Goal: Information Seeking & Learning: Learn about a topic

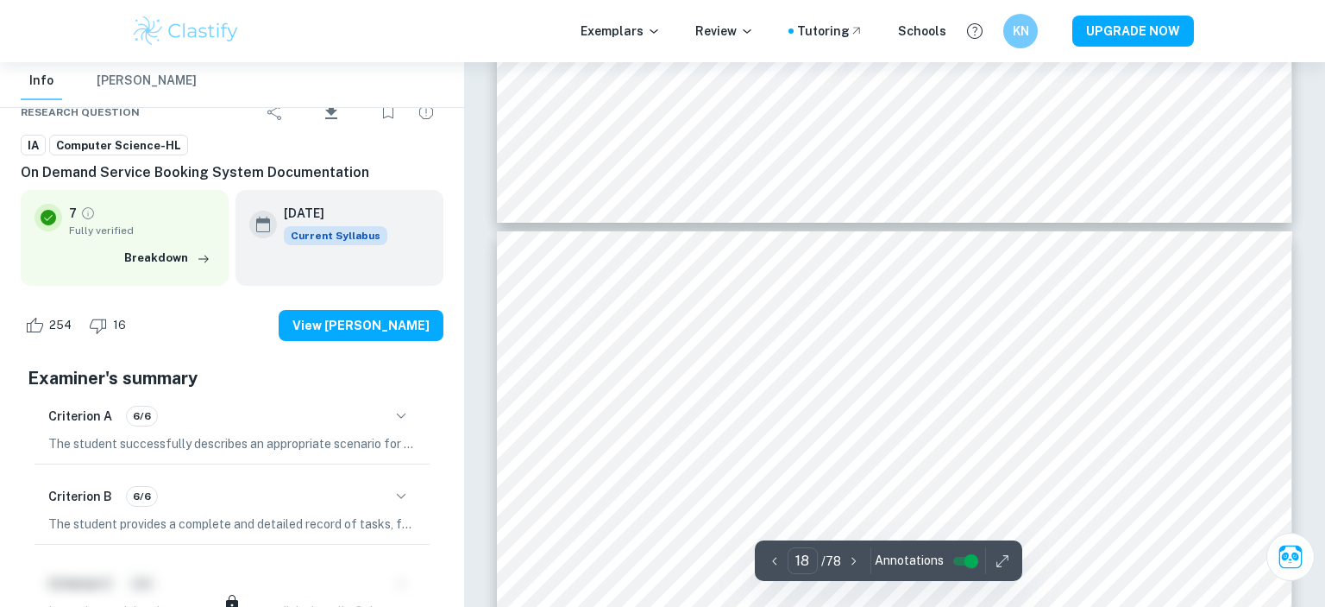
scroll to position [19679, 0]
type input "19"
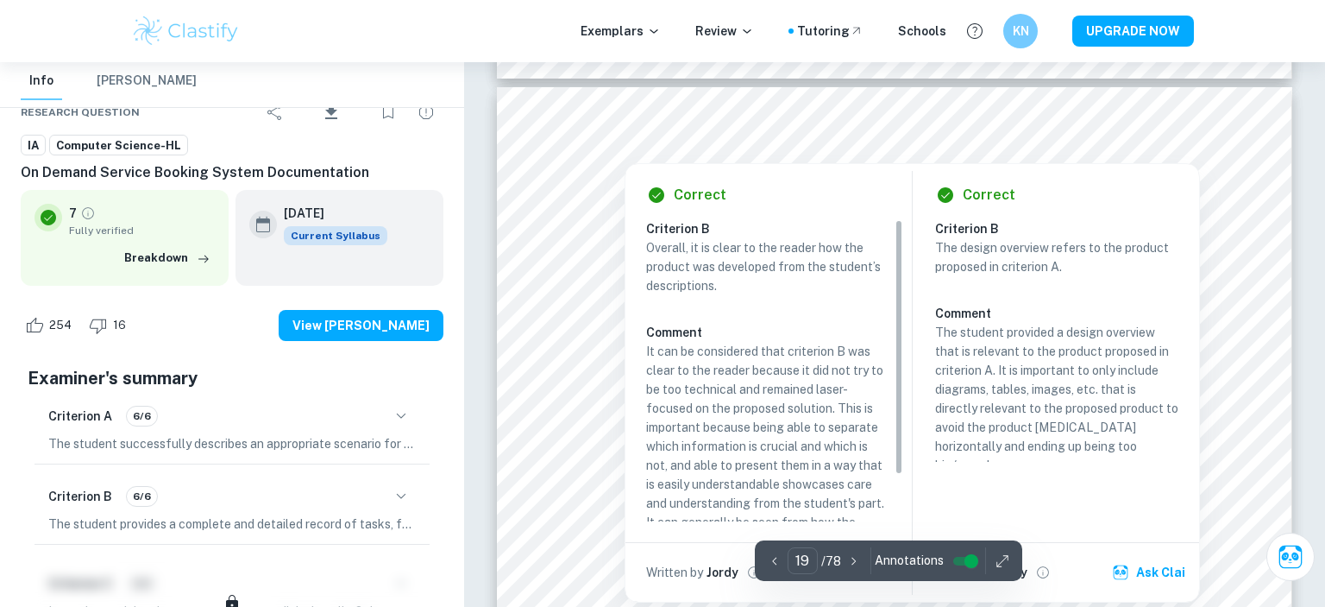
click at [651, 148] on div at bounding box center [624, 146] width 159 height 23
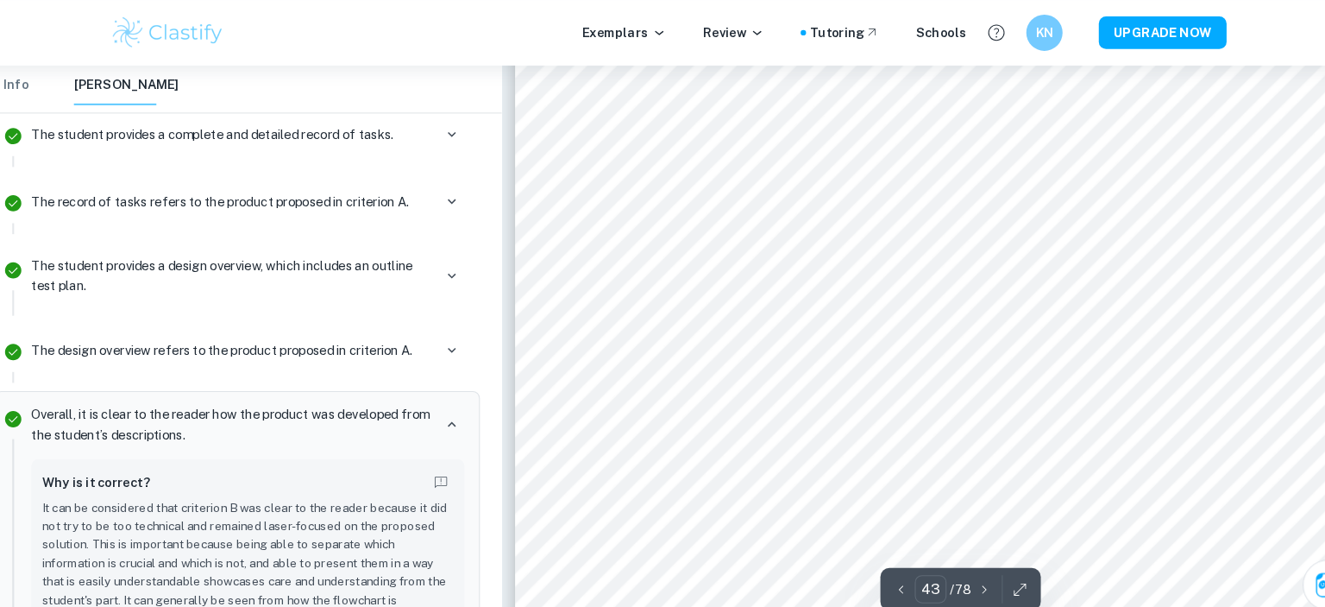
scroll to position [47740, 0]
type input "42"
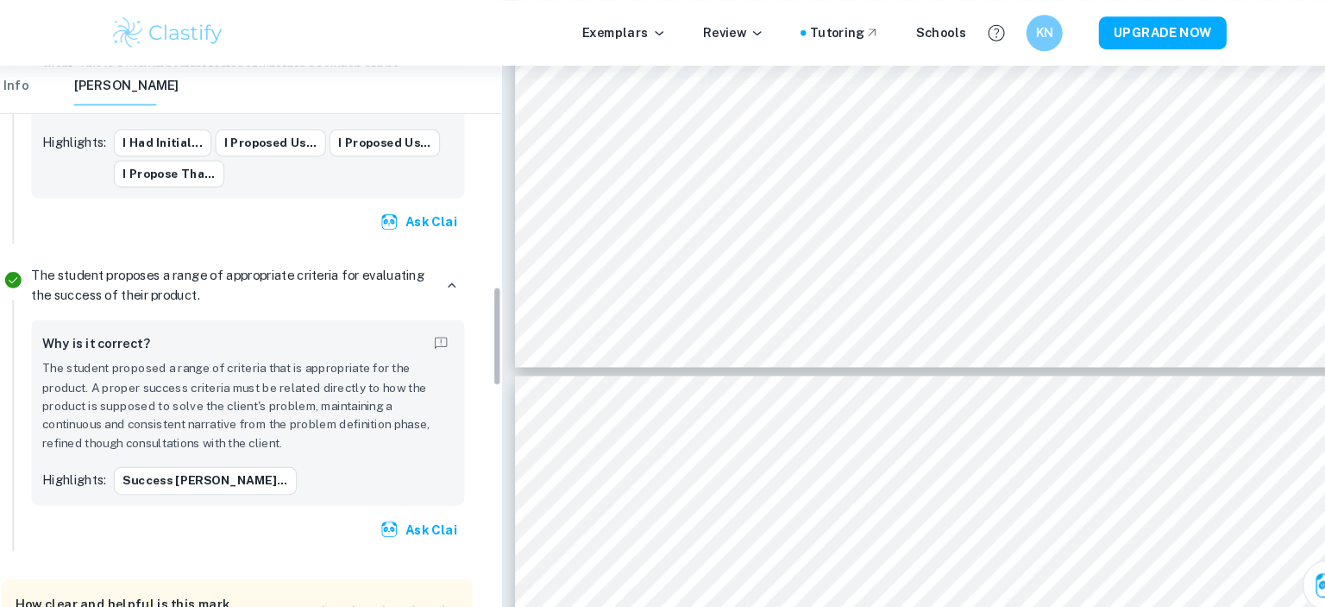
scroll to position [1200, 0]
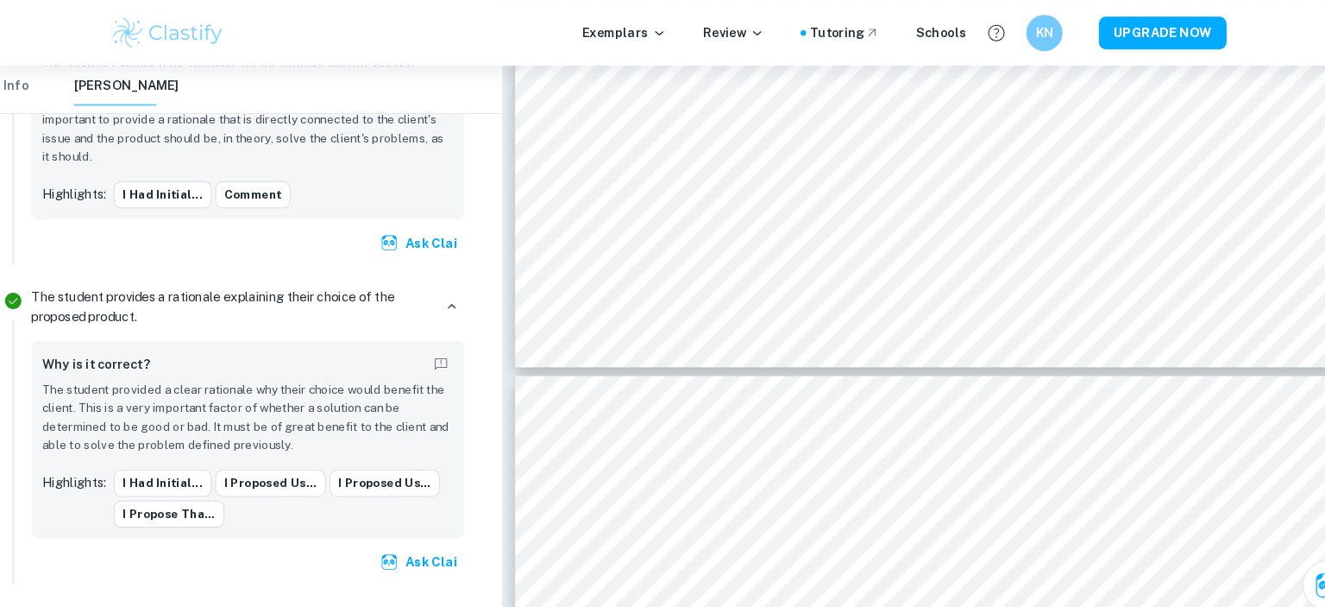
click at [41, 91] on button "Info" at bounding box center [41, 81] width 41 height 38
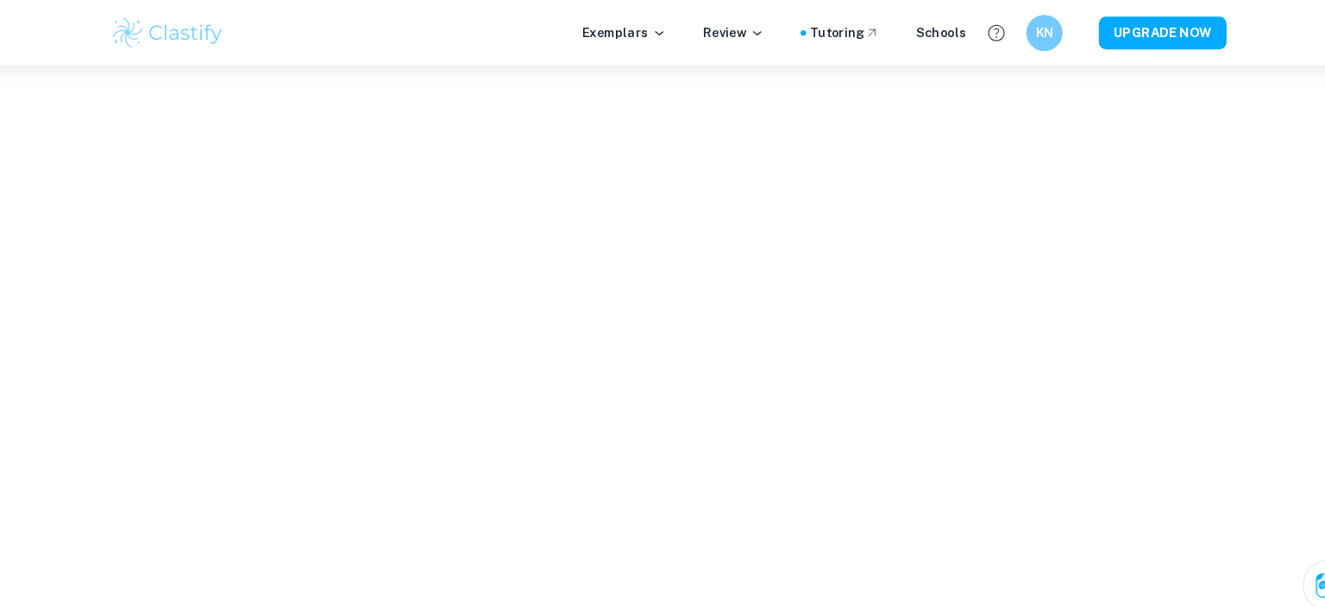
scroll to position [367, 0]
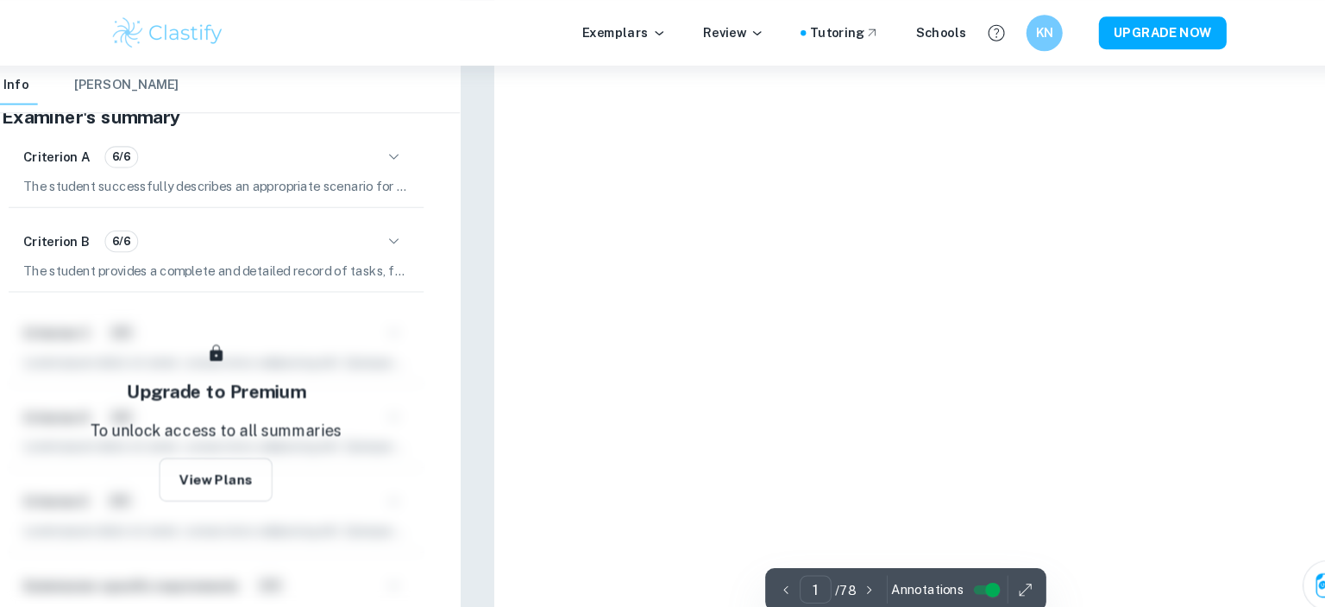
type input "40"
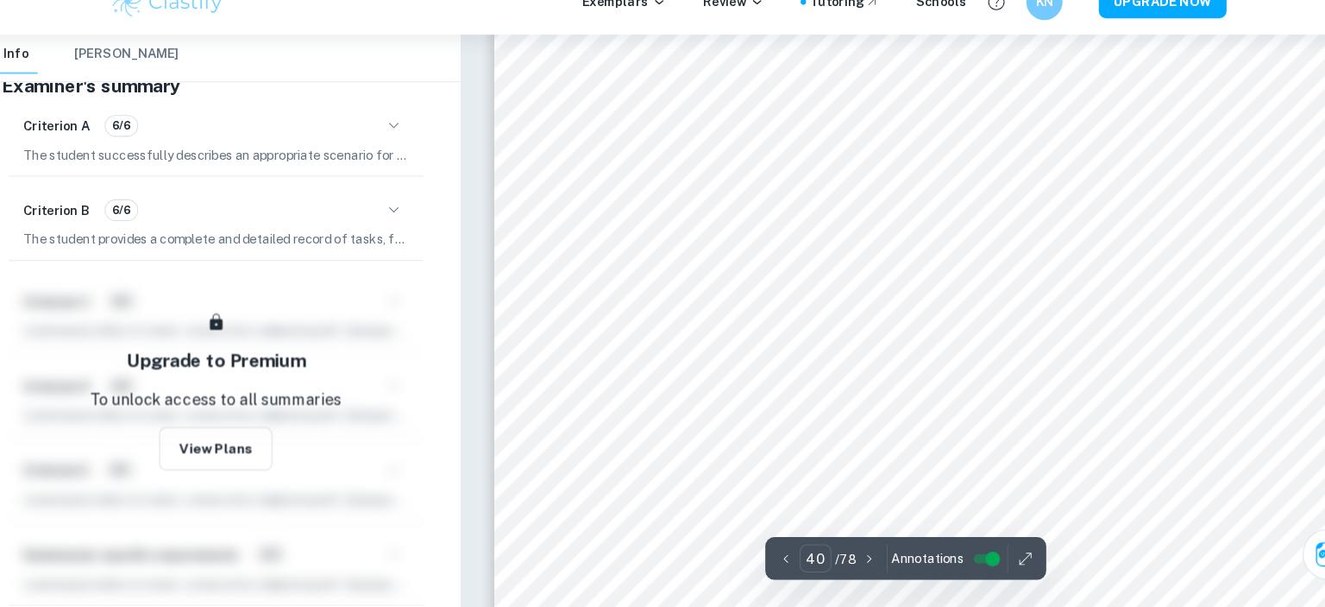
scroll to position [44479, 0]
